Goal: Task Accomplishment & Management: Manage account settings

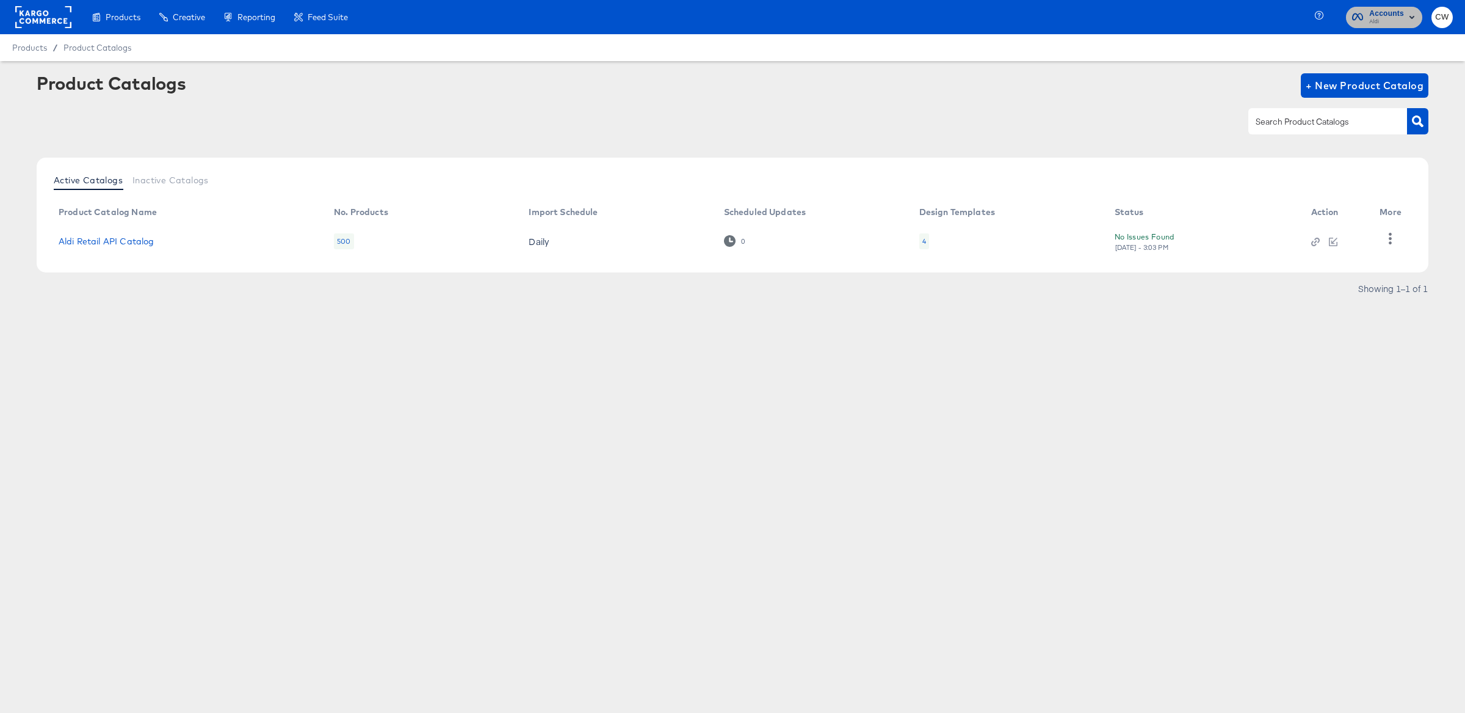
click at [1383, 14] on span "Accounts" at bounding box center [1387, 13] width 35 height 13
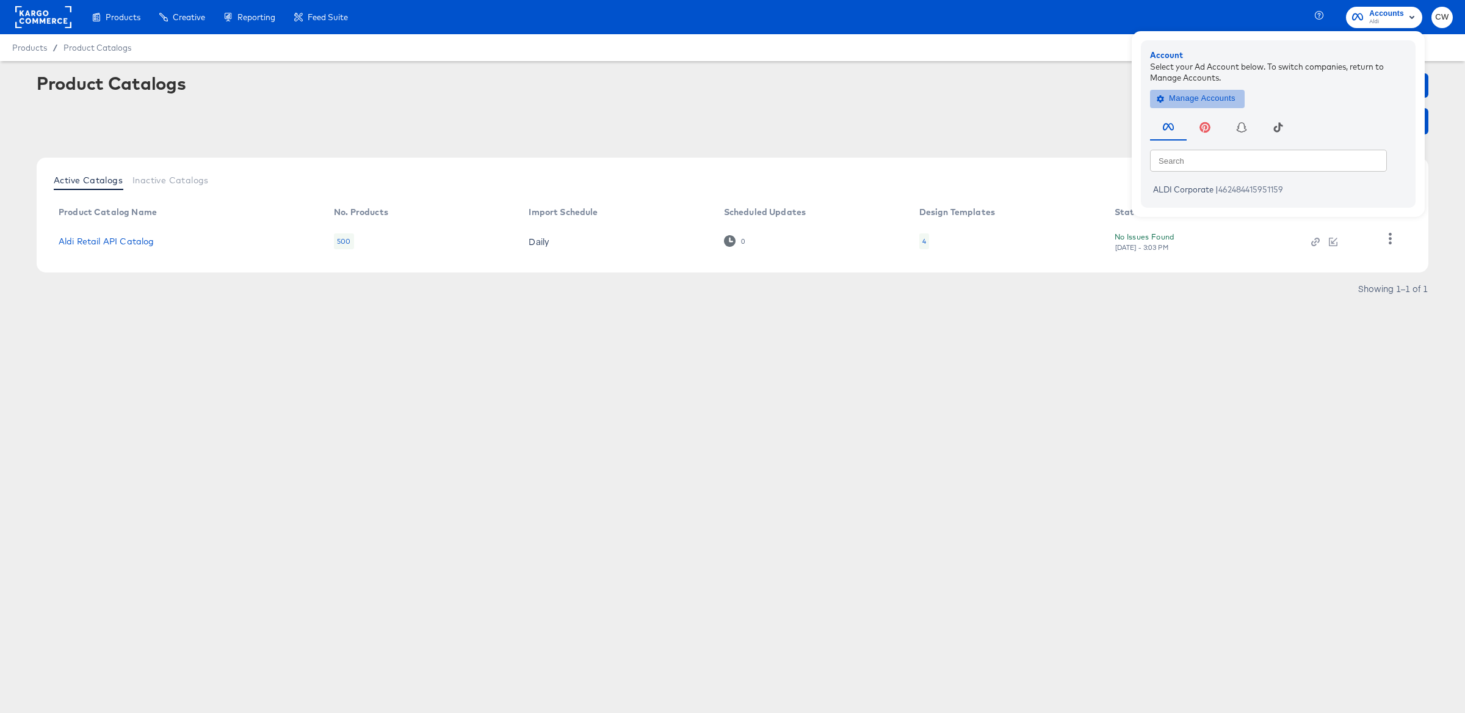
click at [1188, 101] on span "Manage Accounts" at bounding box center [1198, 99] width 76 height 14
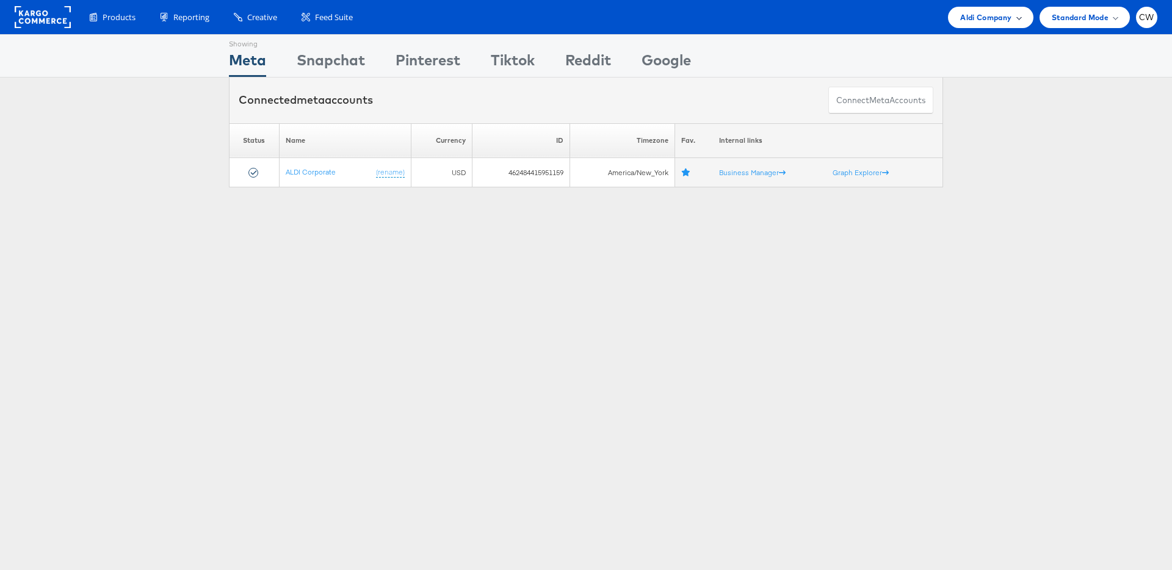
click at [972, 24] on div "Aldi Company" at bounding box center [990, 17] width 85 height 21
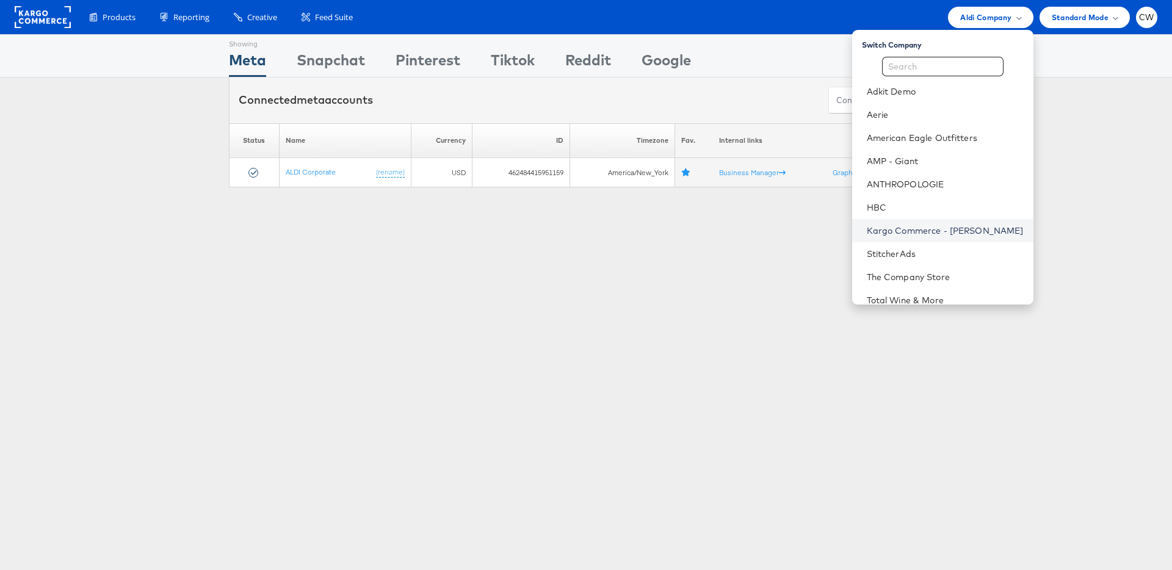
scroll to position [56, 0]
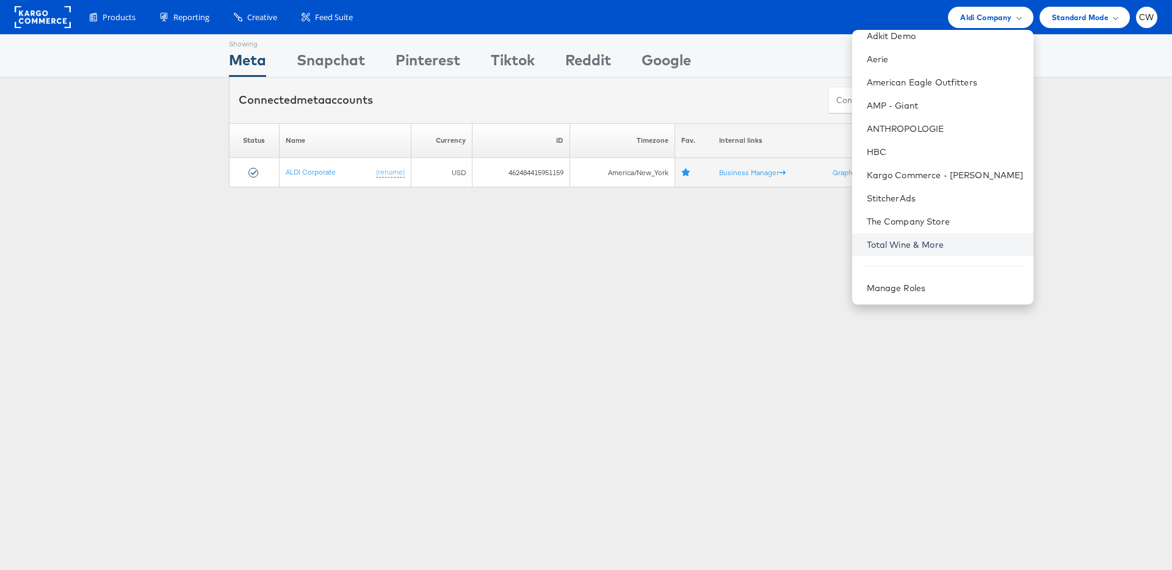
click at [928, 241] on link "Total Wine & More" at bounding box center [945, 245] width 157 height 12
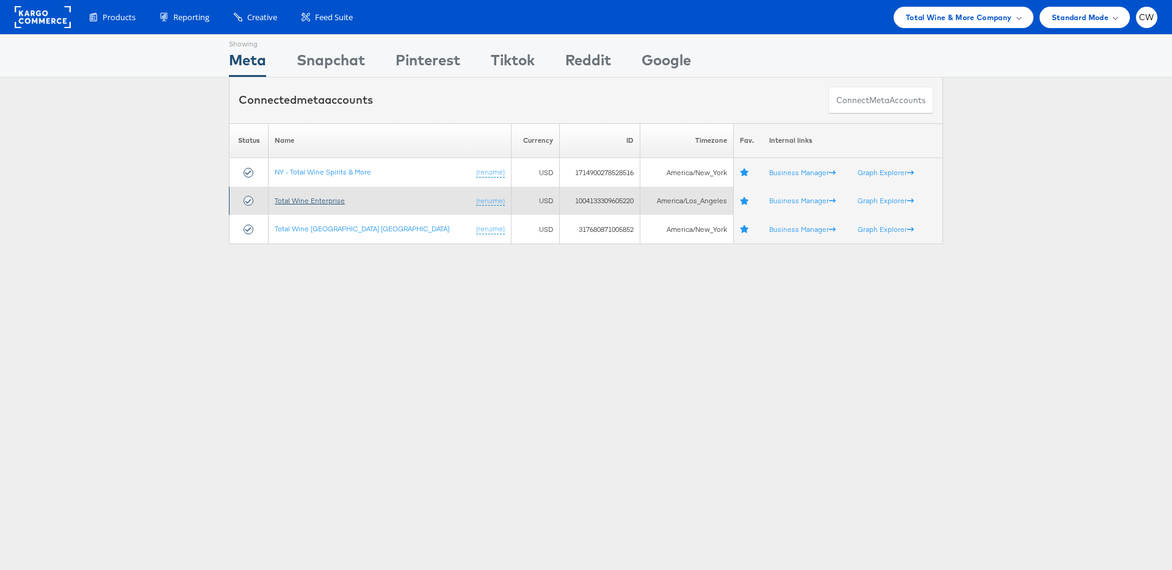
click at [333, 200] on link "Total Wine Enterprise" at bounding box center [310, 200] width 70 height 9
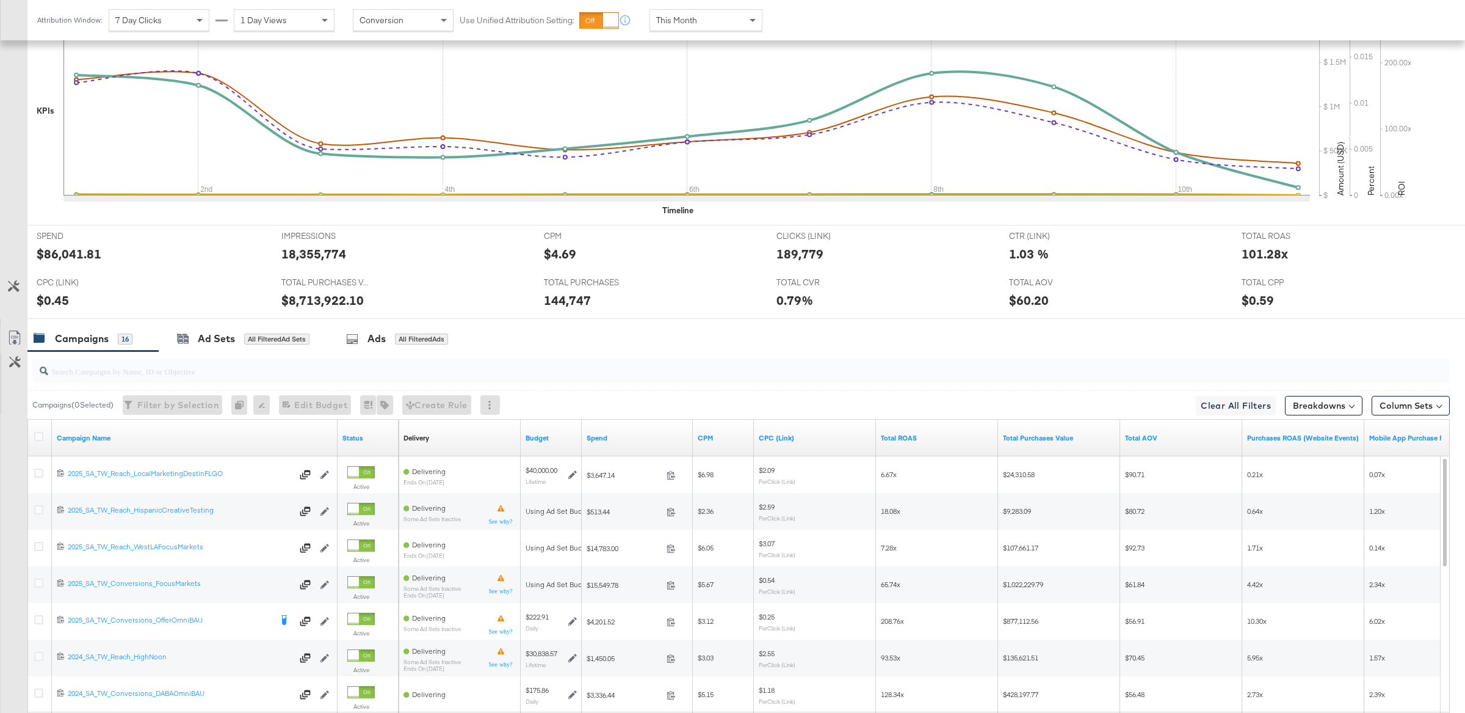
scroll to position [449, 0]
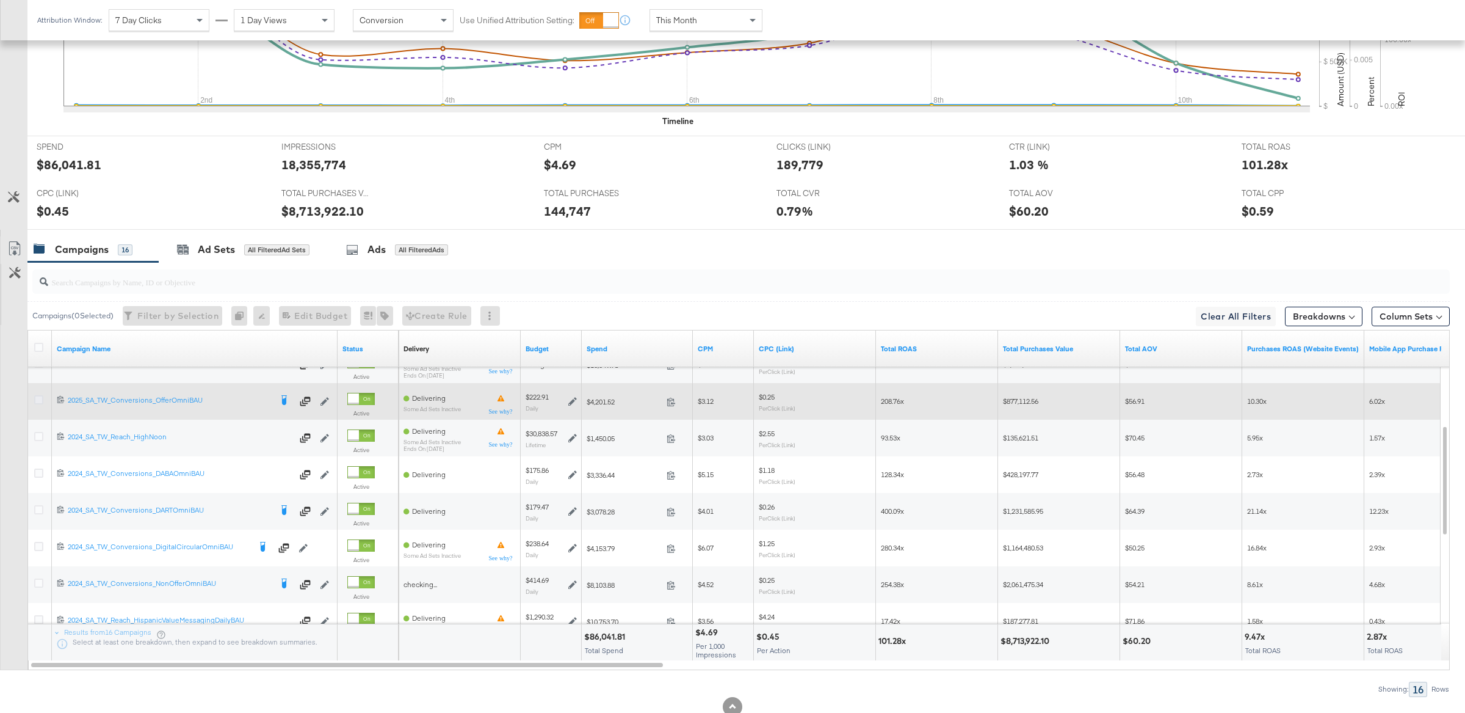
click at [39, 404] on icon at bounding box center [38, 399] width 9 height 9
click at [0, 0] on input "checkbox" at bounding box center [0, 0] width 0 height 0
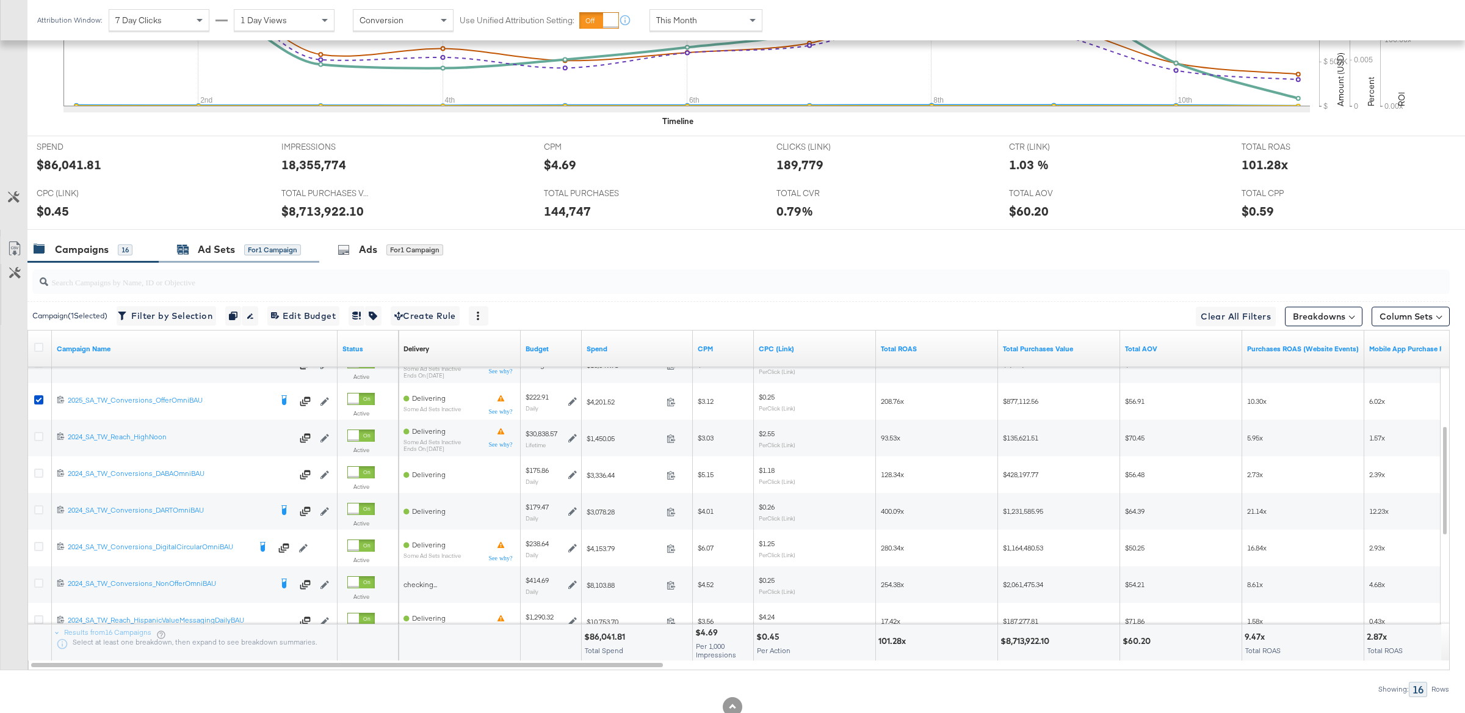
click at [209, 253] on div "Ad Sets" at bounding box center [216, 249] width 37 height 14
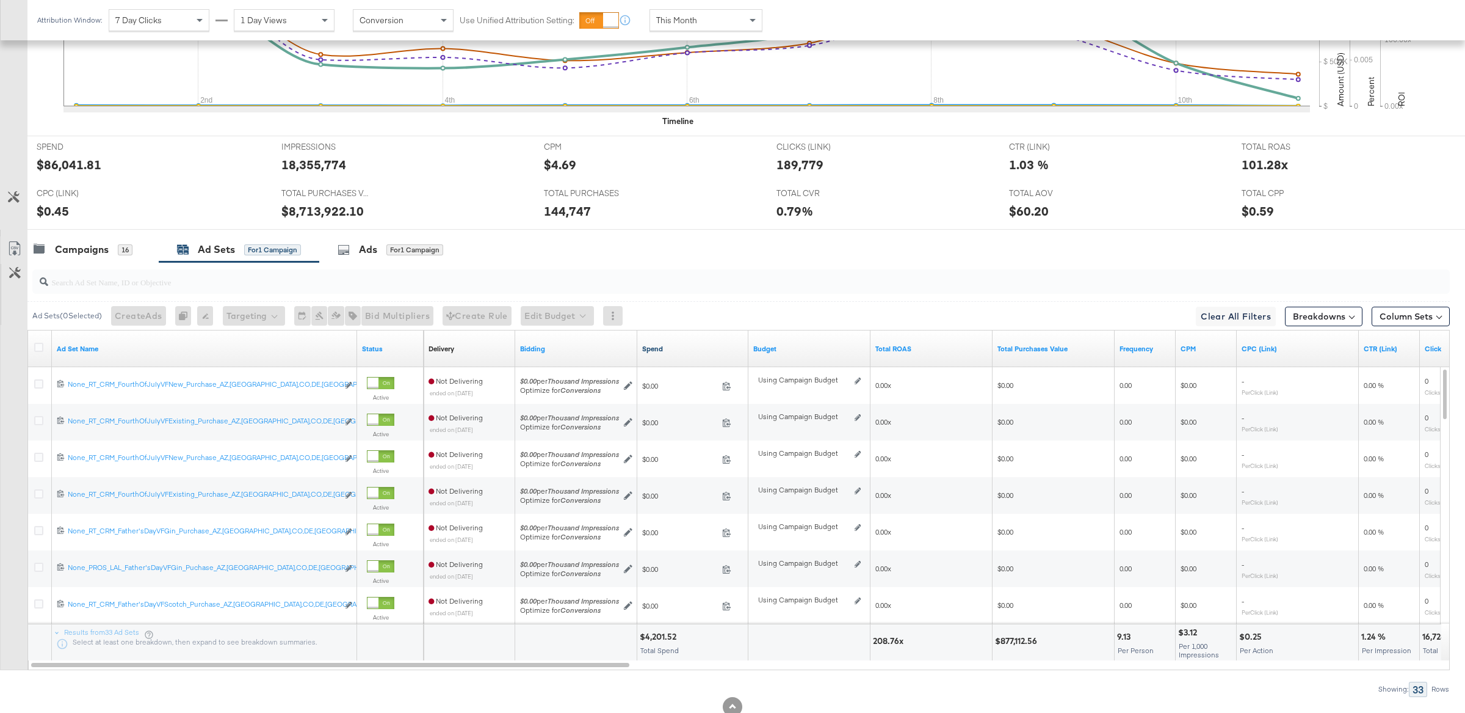
click at [656, 349] on link "Spend" at bounding box center [692, 349] width 101 height 10
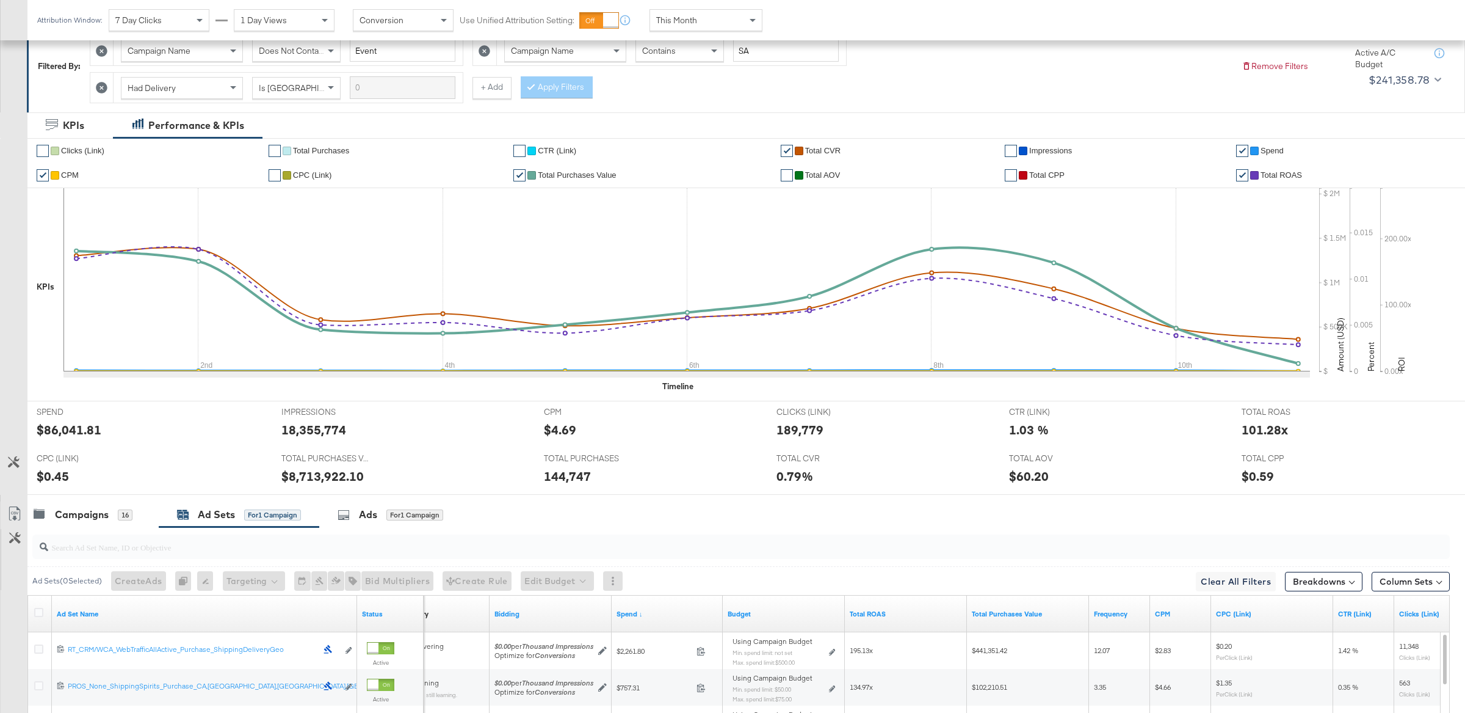
scroll to position [181, 0]
